Goal: Transaction & Acquisition: Purchase product/service

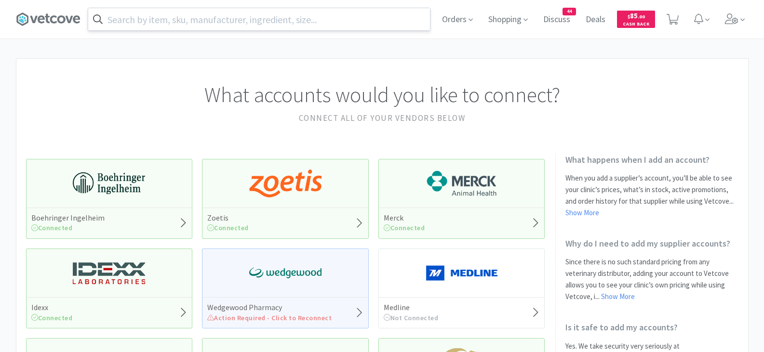
click at [165, 25] on input "text" at bounding box center [259, 19] width 342 height 22
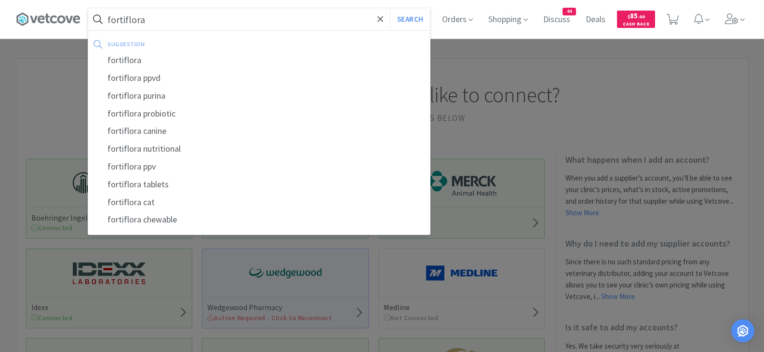
type input "fortiflora"
click at [390, 8] on button "Search" at bounding box center [410, 19] width 40 height 22
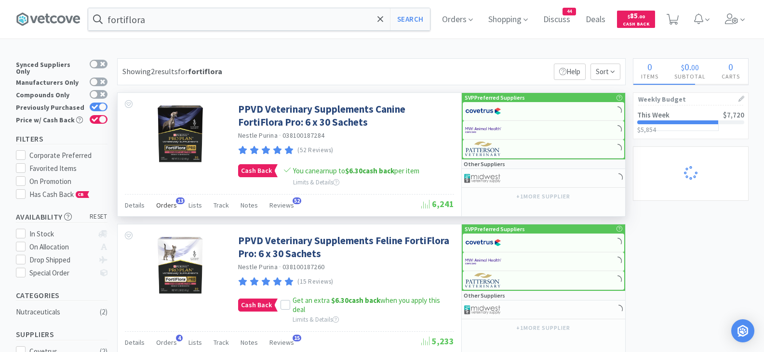
click at [164, 202] on span "Orders" at bounding box center [166, 205] width 21 height 9
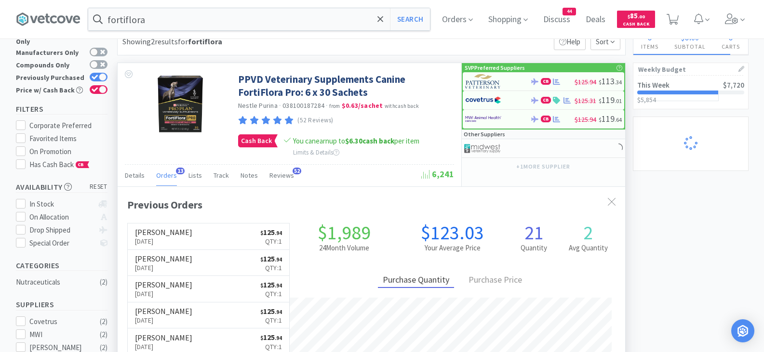
scroll to position [48, 0]
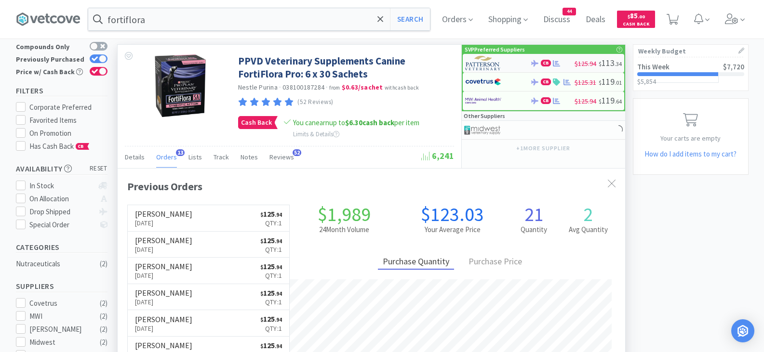
click at [490, 61] on img at bounding box center [483, 63] width 36 height 14
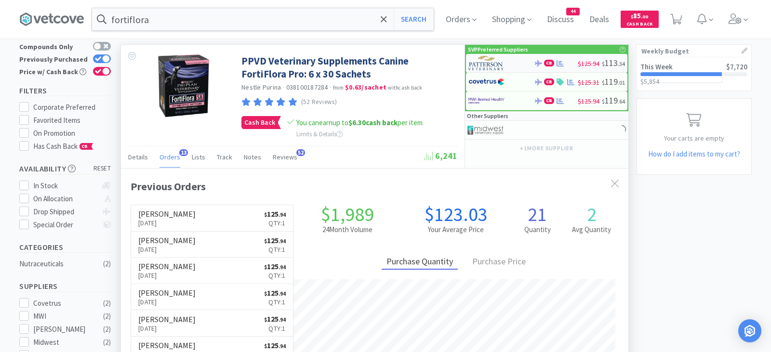
select select "1"
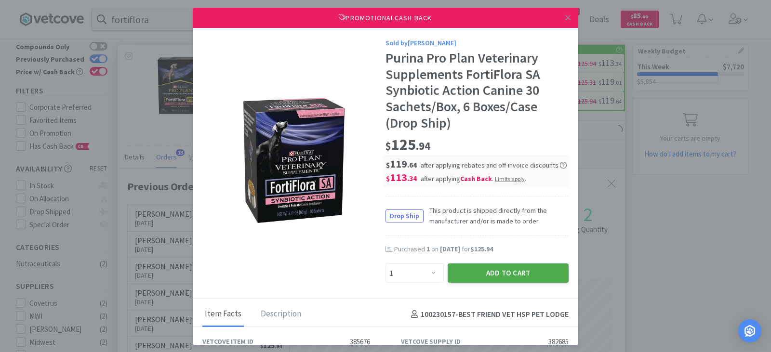
click at [481, 272] on button "Add to Cart" at bounding box center [508, 273] width 121 height 19
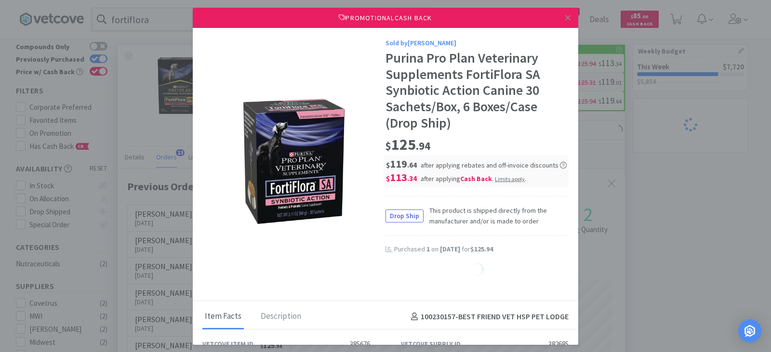
select select "1"
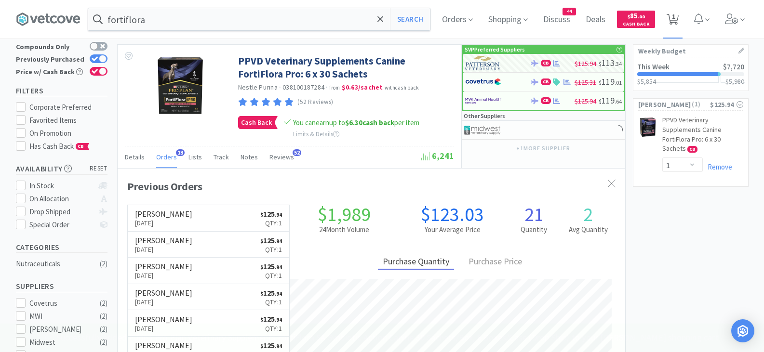
click at [675, 19] on span "1" at bounding box center [673, 16] width 3 height 39
select select "1"
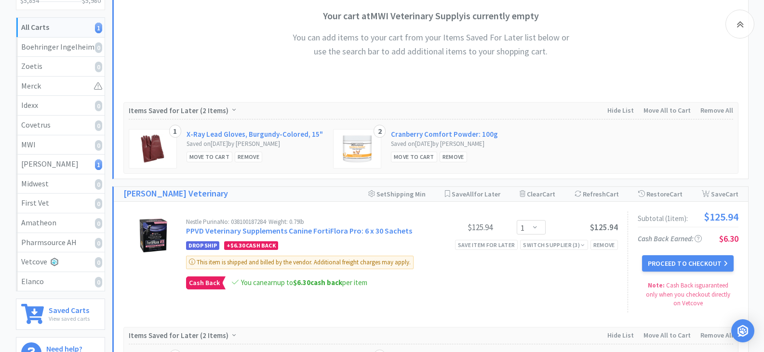
scroll to position [209, 0]
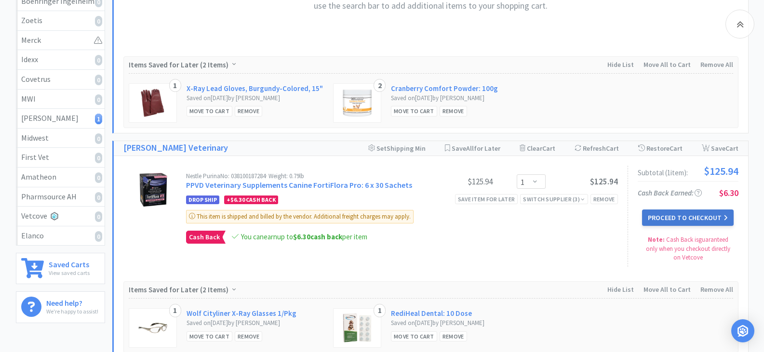
click at [661, 216] on button "Proceed to Checkout" at bounding box center [688, 218] width 92 height 16
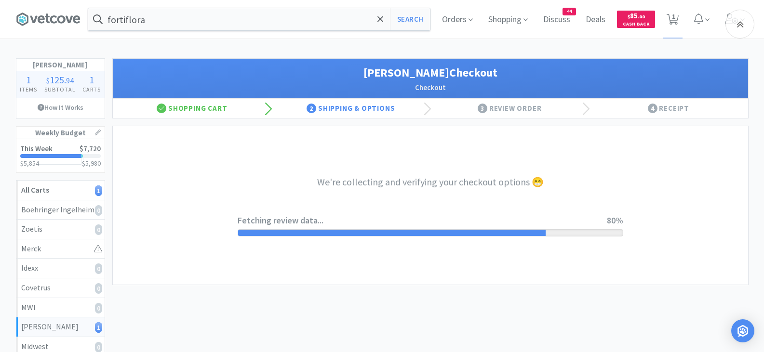
select select "1"
